Goal: Task Accomplishment & Management: Use online tool/utility

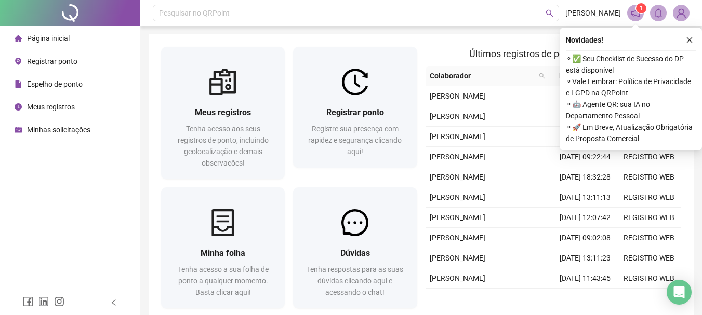
click at [47, 90] on div "Espelho de ponto" at bounding box center [49, 84] width 68 height 21
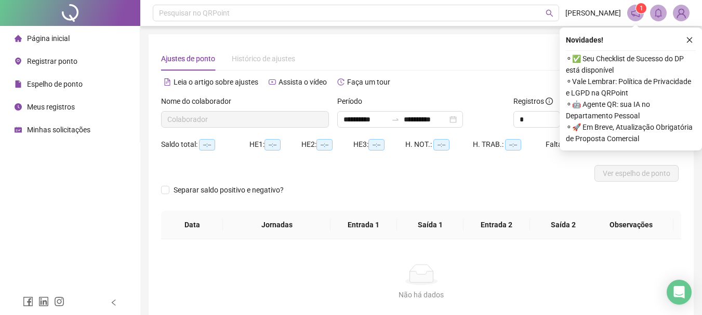
type input "**********"
click at [62, 33] on div "Página inicial" at bounding box center [42, 38] width 55 height 21
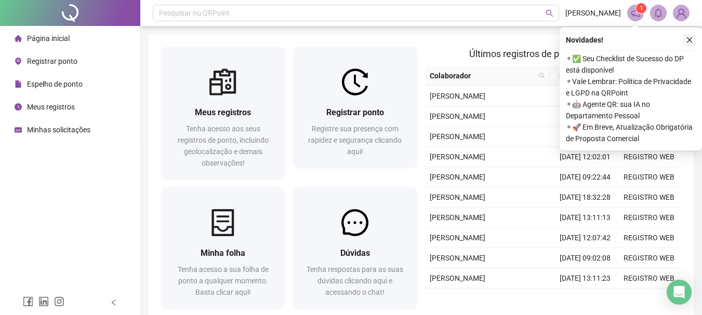
click at [691, 34] on button "button" at bounding box center [689, 40] width 12 height 12
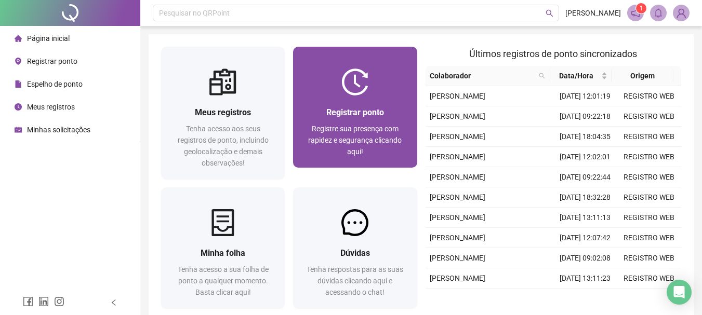
click at [318, 90] on div at bounding box center [355, 82] width 124 height 27
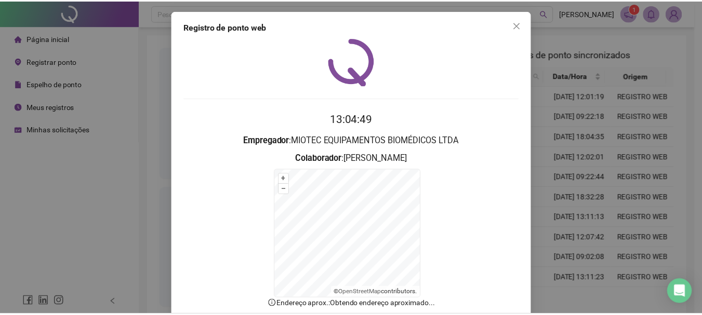
scroll to position [64, 0]
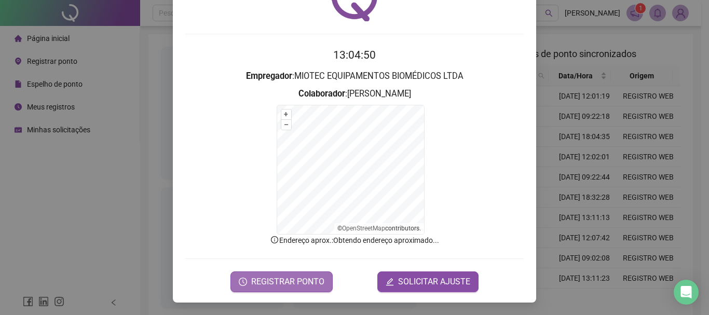
click at [297, 276] on span "REGISTRAR PONTO" at bounding box center [287, 282] width 73 height 12
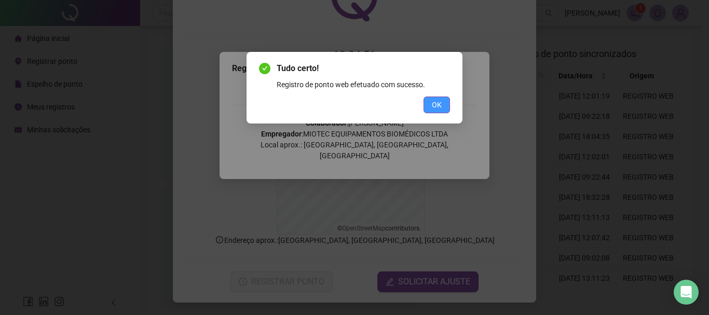
click at [437, 109] on span "OK" at bounding box center [437, 104] width 10 height 11
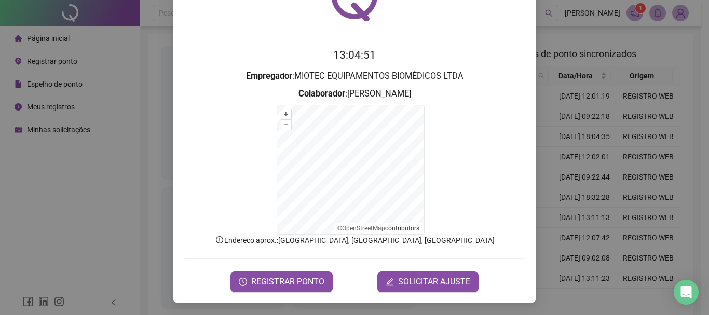
click at [633, 65] on div "Registro de ponto web 13:04:51 Empregador : MIOTEC EQUIPAMENTOS BIOMÉDICOS LTDA…" at bounding box center [354, 157] width 709 height 315
